Goal: Transaction & Acquisition: Obtain resource

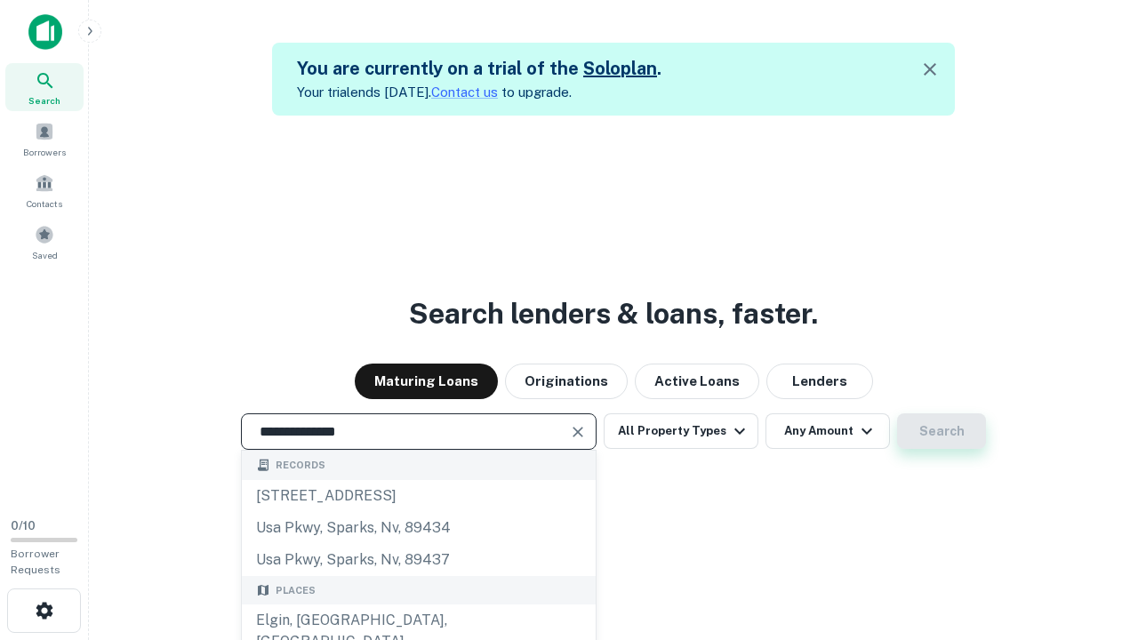
click at [421, 620] on div "Elgin, IL, USA" at bounding box center [419, 630] width 354 height 53
type input "**********"
click at [897, 413] on button "Search" at bounding box center [941, 431] width 89 height 36
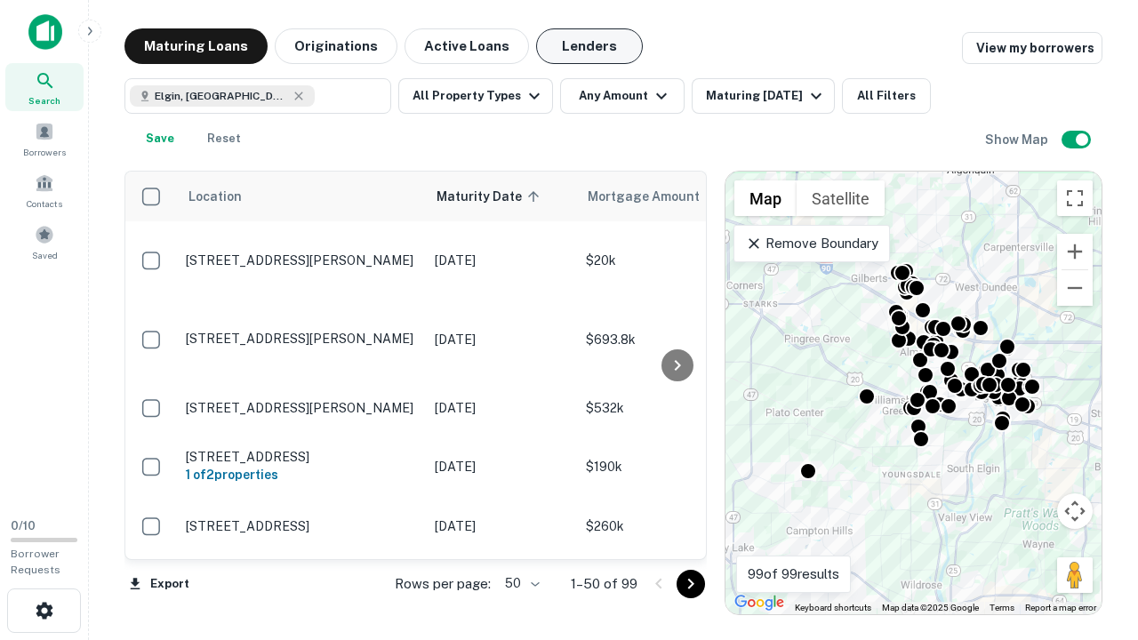
click at [573, 46] on button "Lenders" at bounding box center [589, 46] width 107 height 36
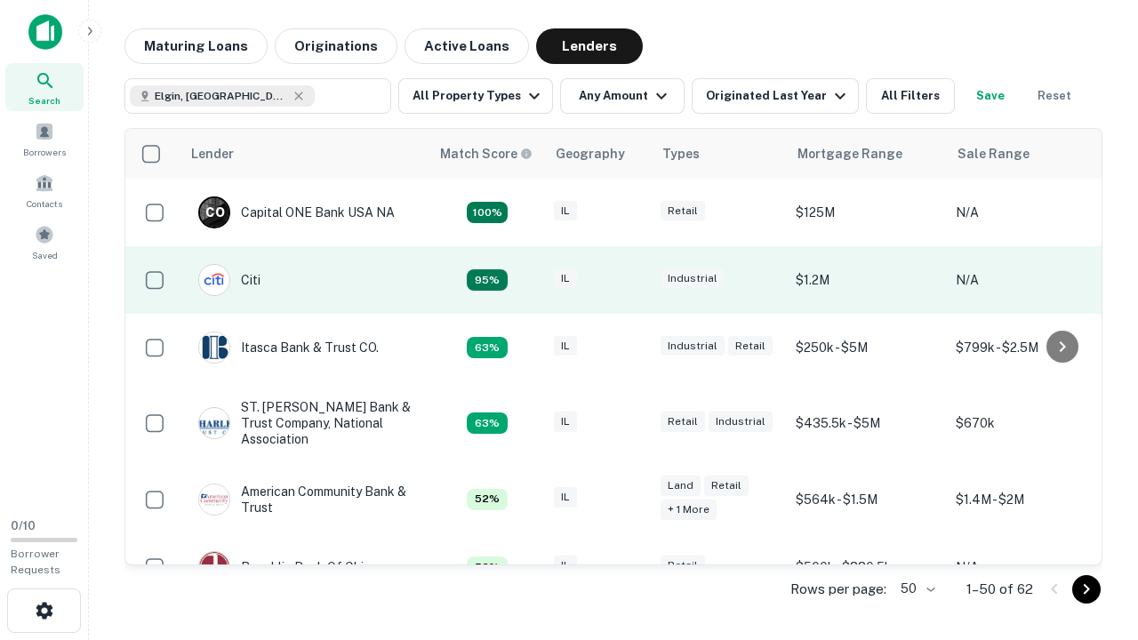
click at [631, 280] on div "IL" at bounding box center [598, 280] width 89 height 24
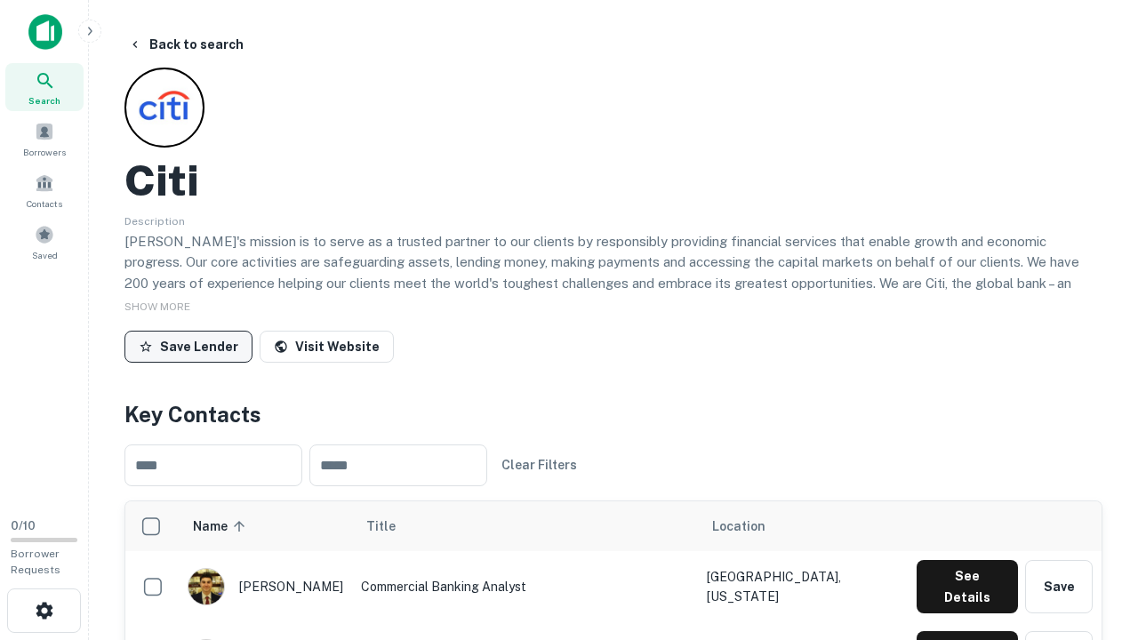
click at [186, 346] on button "Save Lender" at bounding box center [188, 347] width 128 height 32
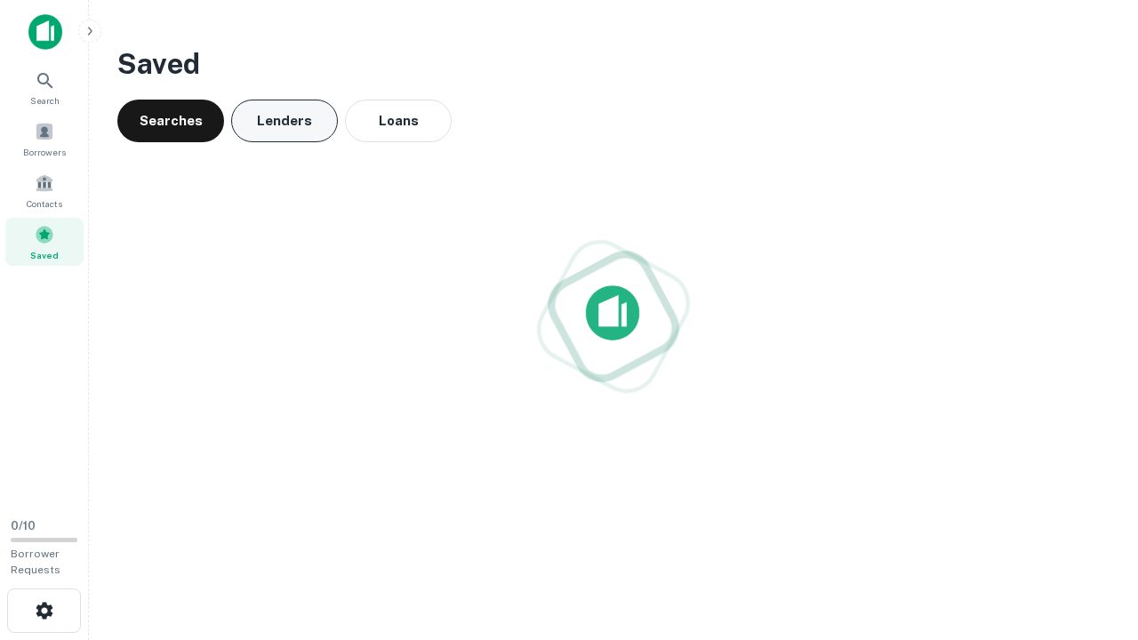
click at [284, 121] on button "Lenders" at bounding box center [284, 121] width 107 height 43
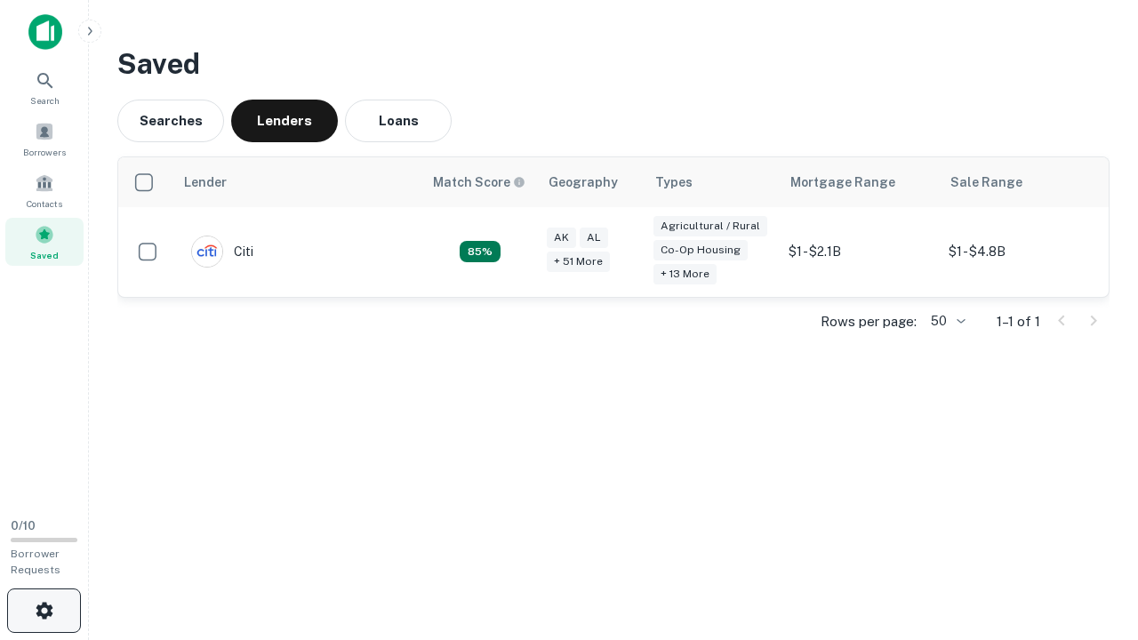
click at [44, 611] on icon "button" at bounding box center [44, 610] width 21 height 21
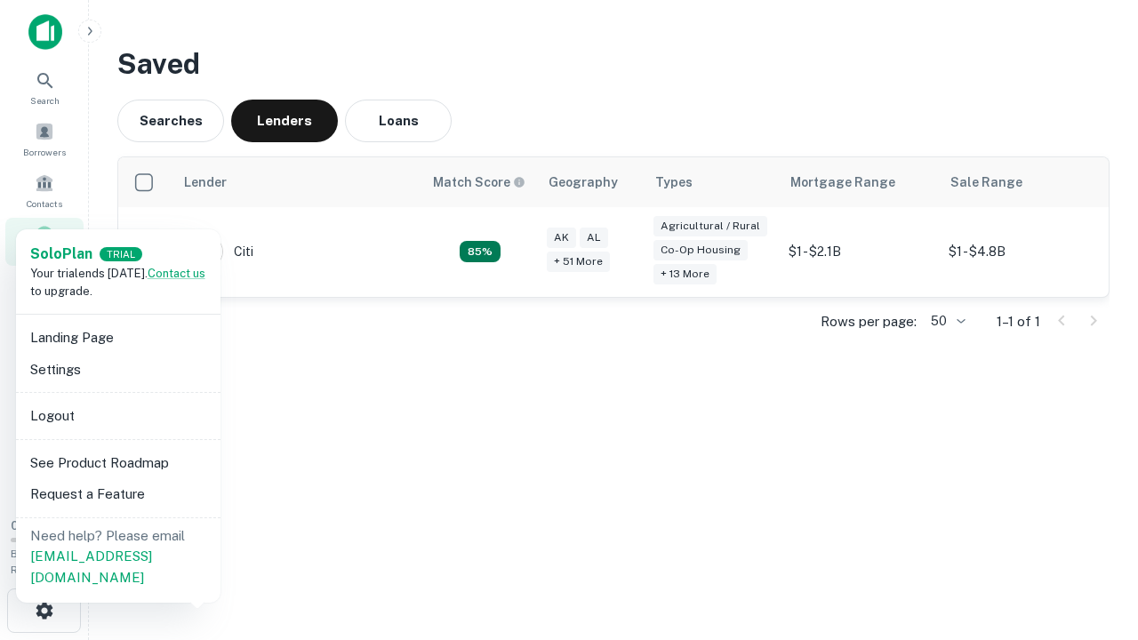
click at [117, 415] on li "Logout" at bounding box center [118, 416] width 190 height 32
